Goal: Task Accomplishment & Management: Use online tool/utility

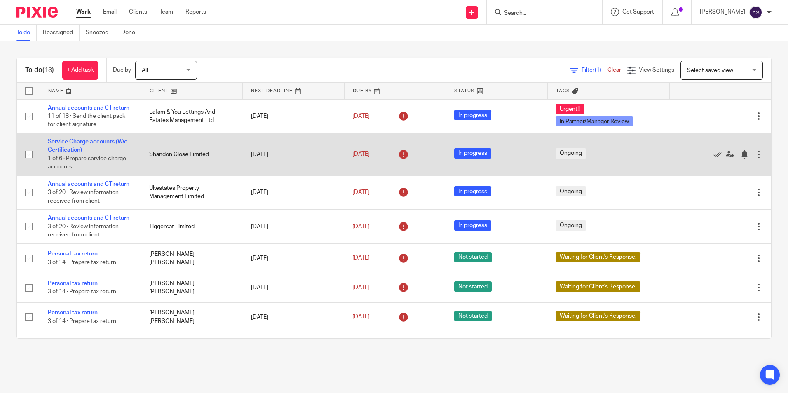
click at [87, 140] on link "Service Charge accounts (W/o Certification)" at bounding box center [88, 146] width 80 height 14
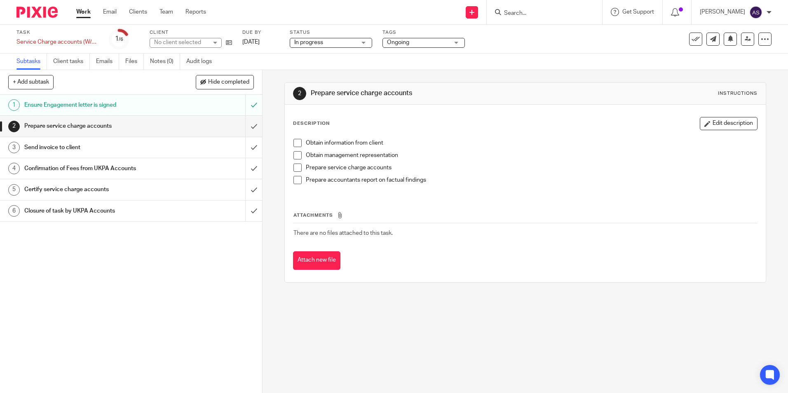
click at [231, 38] on div "No client selected" at bounding box center [191, 43] width 82 height 10
click at [230, 43] on icon at bounding box center [229, 43] width 6 height 6
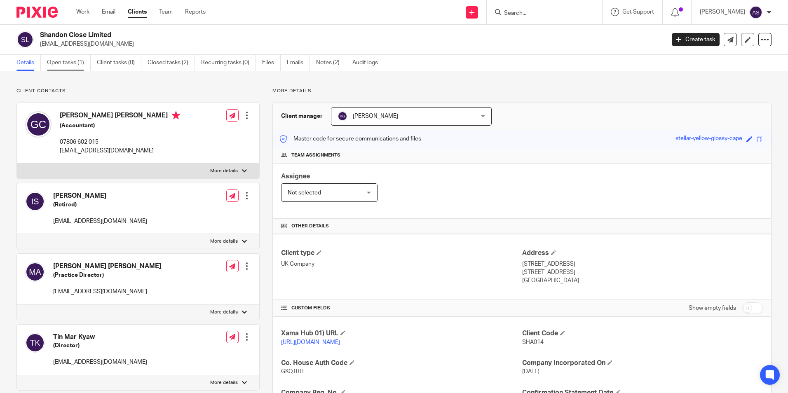
click at [67, 58] on link "Open tasks (1)" at bounding box center [69, 63] width 44 height 16
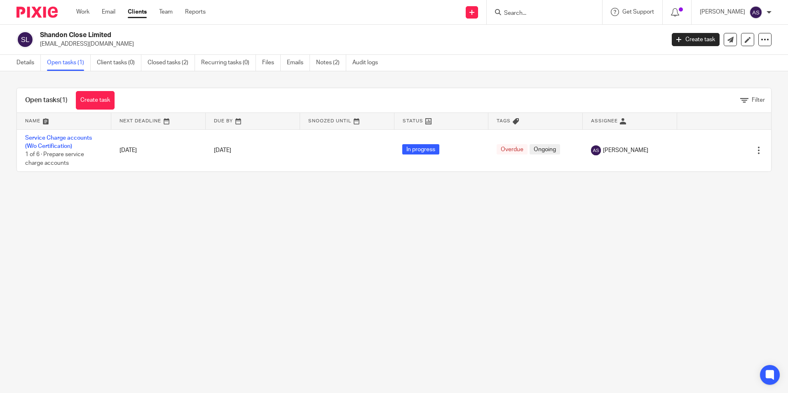
drag, startPoint x: 40, startPoint y: 34, endPoint x: 116, endPoint y: 38, distance: 75.9
click at [116, 38] on h2 "Shandon Close Limited" at bounding box center [287, 35] width 495 height 9
copy h2 "Shandon Close Limited"
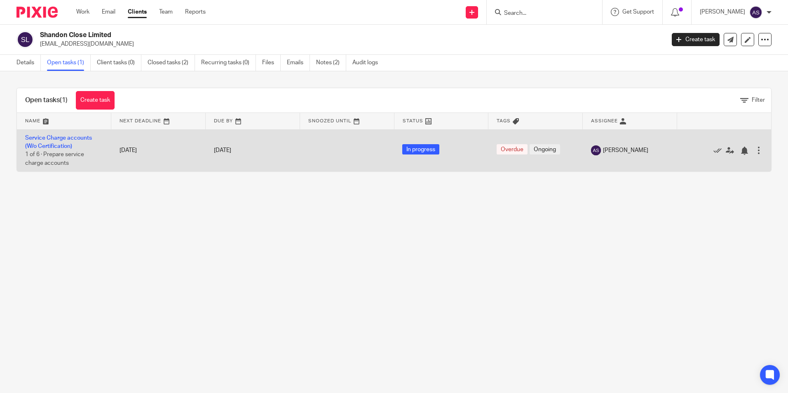
click at [54, 143] on td "Service Charge accounts (W/o Certification) 1 of 6 · Prepare service charge acc…" at bounding box center [64, 150] width 94 height 42
click at [53, 138] on link "Service Charge accounts (W/o Certification)" at bounding box center [58, 142] width 67 height 14
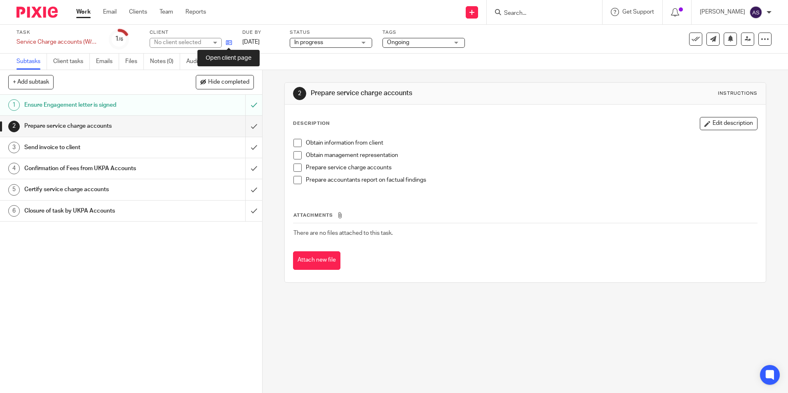
click at [230, 42] on icon at bounding box center [229, 43] width 6 height 6
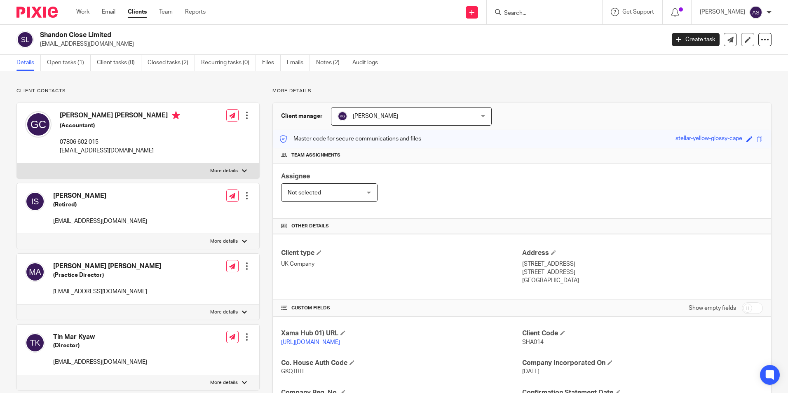
scroll to position [120, 0]
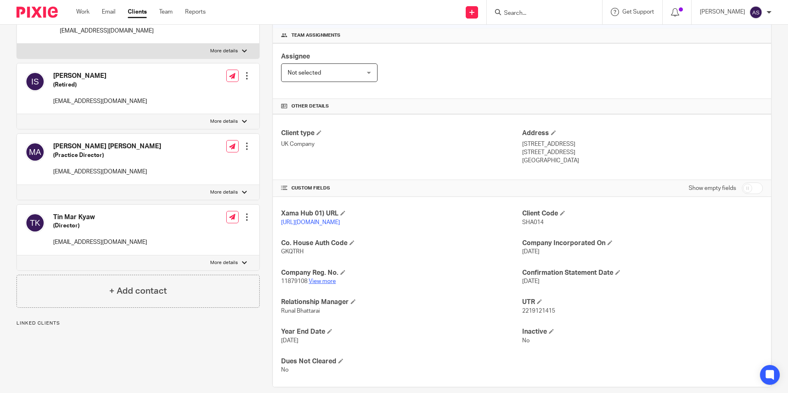
drag, startPoint x: 0, startPoint y: 0, endPoint x: 324, endPoint y: 291, distance: 435.4
click at [324, 284] on link "View more" at bounding box center [322, 282] width 27 height 6
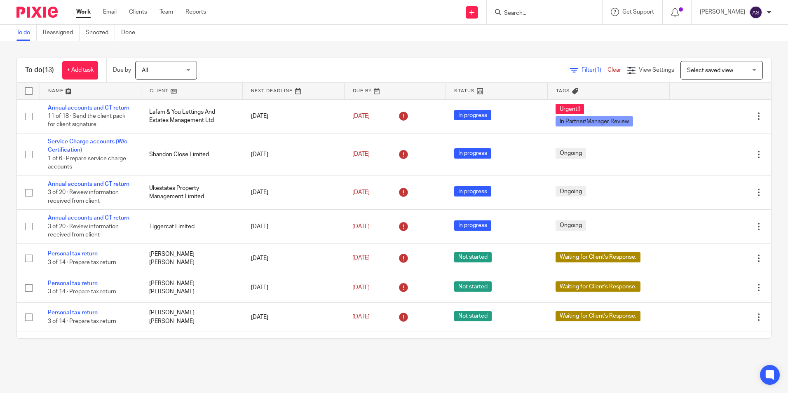
click at [307, 48] on div "To do (13) + Add task Due by All All [DATE] [DATE] This week Next week This mon…" at bounding box center [394, 198] width 788 height 314
drag, startPoint x: 462, startPoint y: 368, endPoint x: 481, endPoint y: 389, distance: 28.6
click at [462, 368] on main "To do Reassigned Snoozed Done To do (13) + Add task Due by All All Today Tomorr…" at bounding box center [394, 196] width 788 height 393
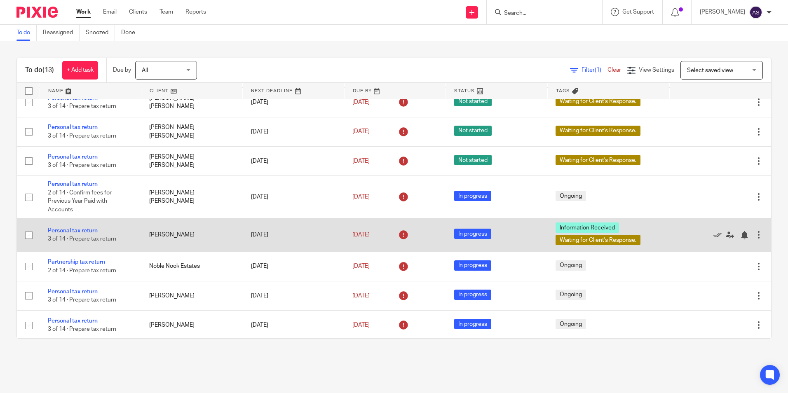
scroll to position [187, 0]
